Goal: Task Accomplishment & Management: Manage account settings

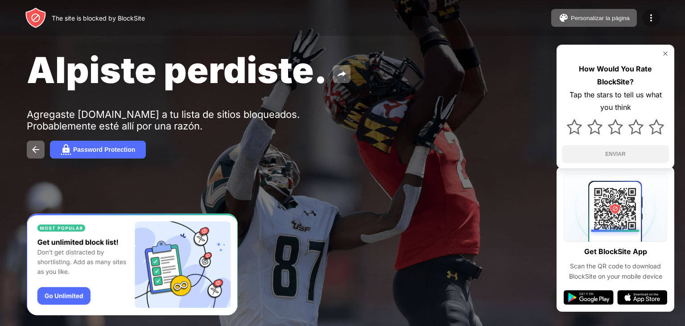
click at [648, 19] on img at bounding box center [651, 17] width 11 height 11
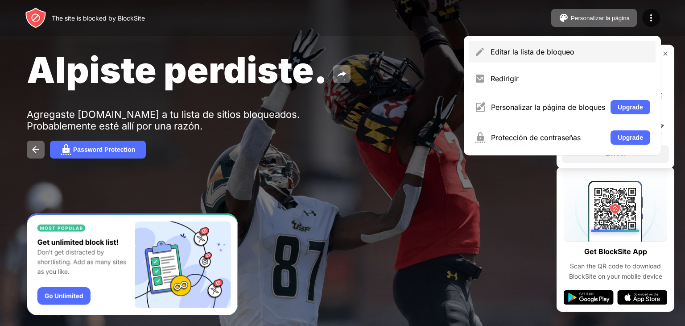
click at [525, 58] on div "Editar la lista de bloqueo" at bounding box center [562, 51] width 187 height 21
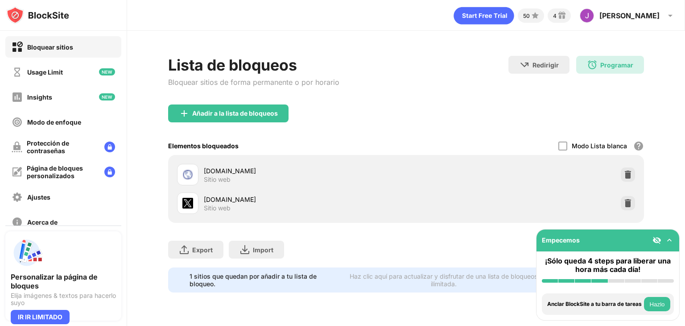
click at [570, 146] on div "Modo Lista blanca Bloquea todos los sitios web excepto los de tu lista blanca. …" at bounding box center [602, 146] width 86 height 18
drag, startPoint x: 570, startPoint y: 146, endPoint x: 565, endPoint y: 146, distance: 5.8
click at [565, 146] on div "Modo Lista blanca Bloquea todos los sitios web excepto los de tu lista blanca. …" at bounding box center [602, 146] width 86 height 18
click at [565, 146] on div at bounding box center [563, 145] width 9 height 9
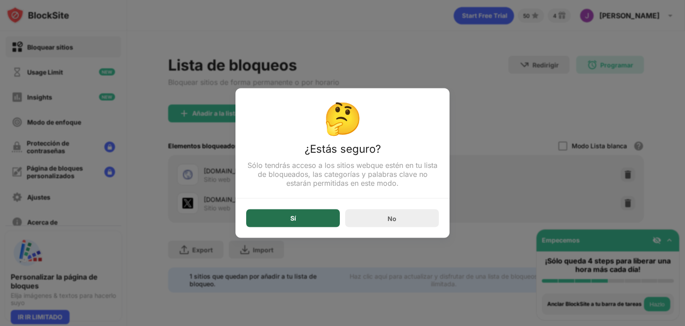
click at [317, 213] on div "Sí" at bounding box center [293, 218] width 94 height 18
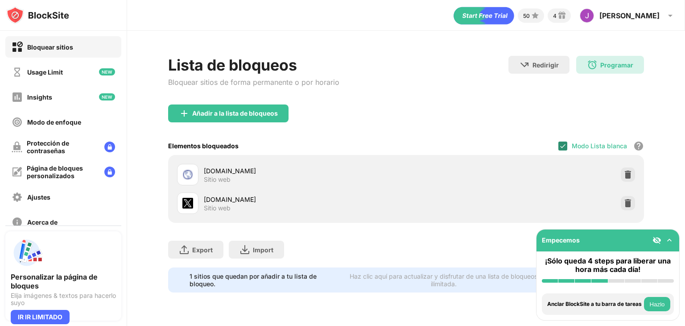
click at [560, 145] on div at bounding box center [563, 145] width 9 height 9
